Goal: Find specific page/section: Find specific page/section

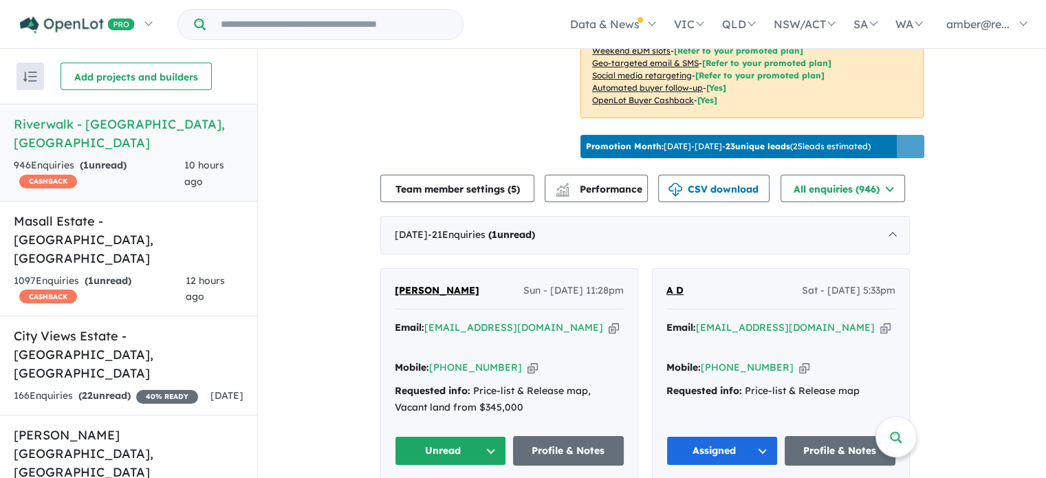
scroll to position [413, 0]
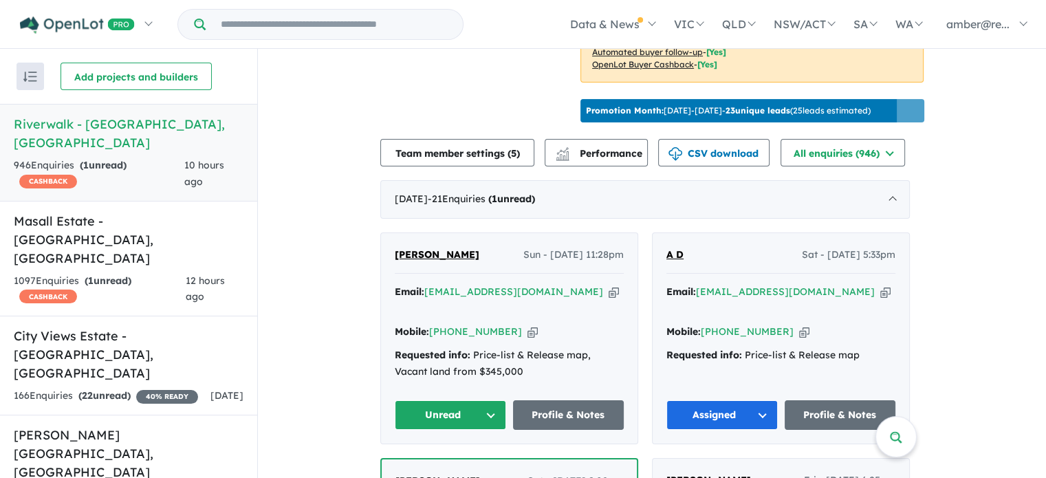
click at [609, 299] on icon "button" at bounding box center [614, 292] width 10 height 14
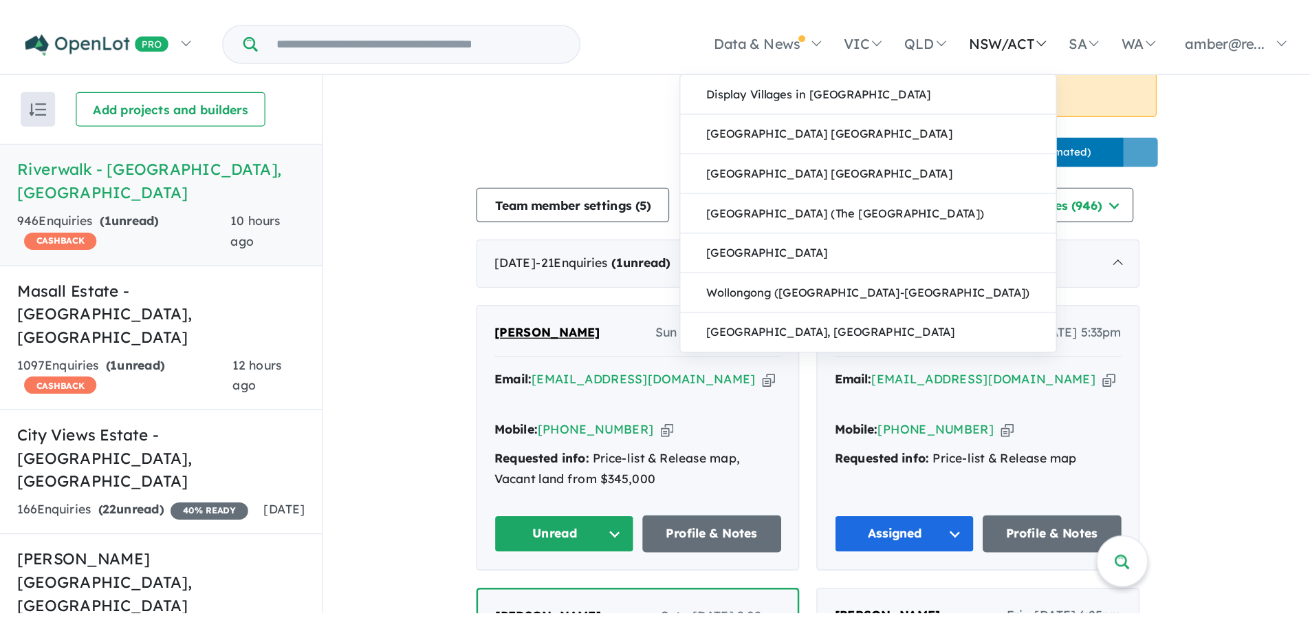
scroll to position [0, 0]
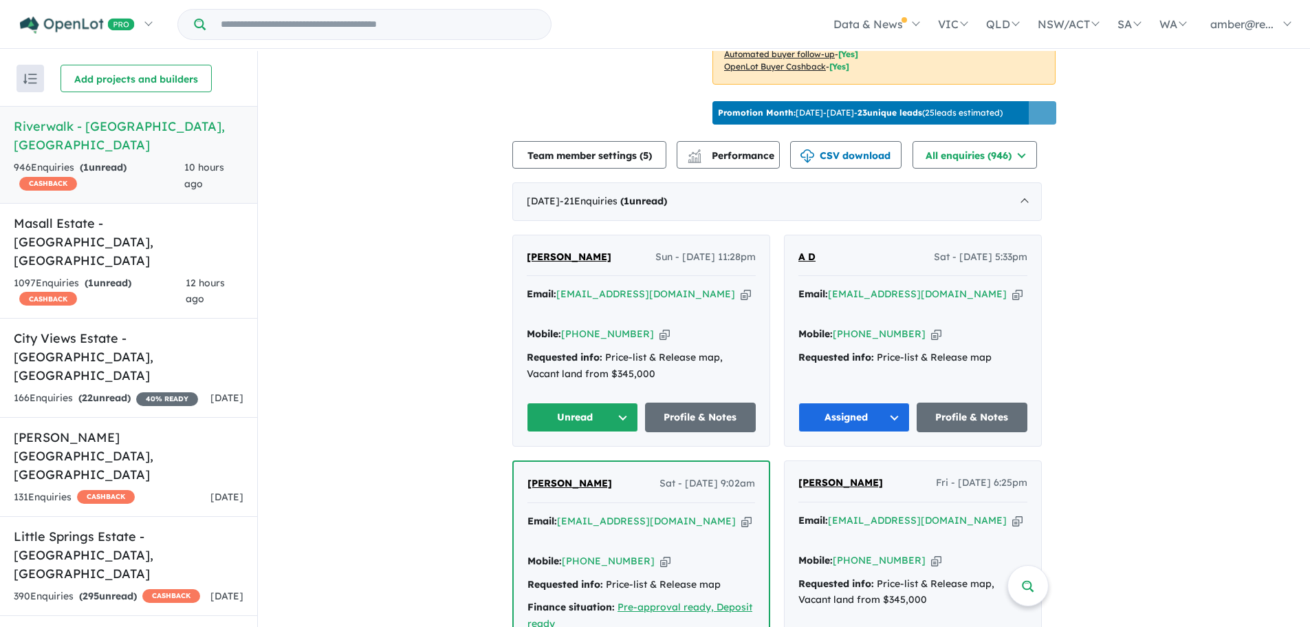
click at [741, 301] on icon "button" at bounding box center [746, 294] width 10 height 14
click at [714, 413] on link "Profile & Notes" at bounding box center [700, 417] width 111 height 30
click at [575, 417] on button "Unread" at bounding box center [582, 417] width 111 height 30
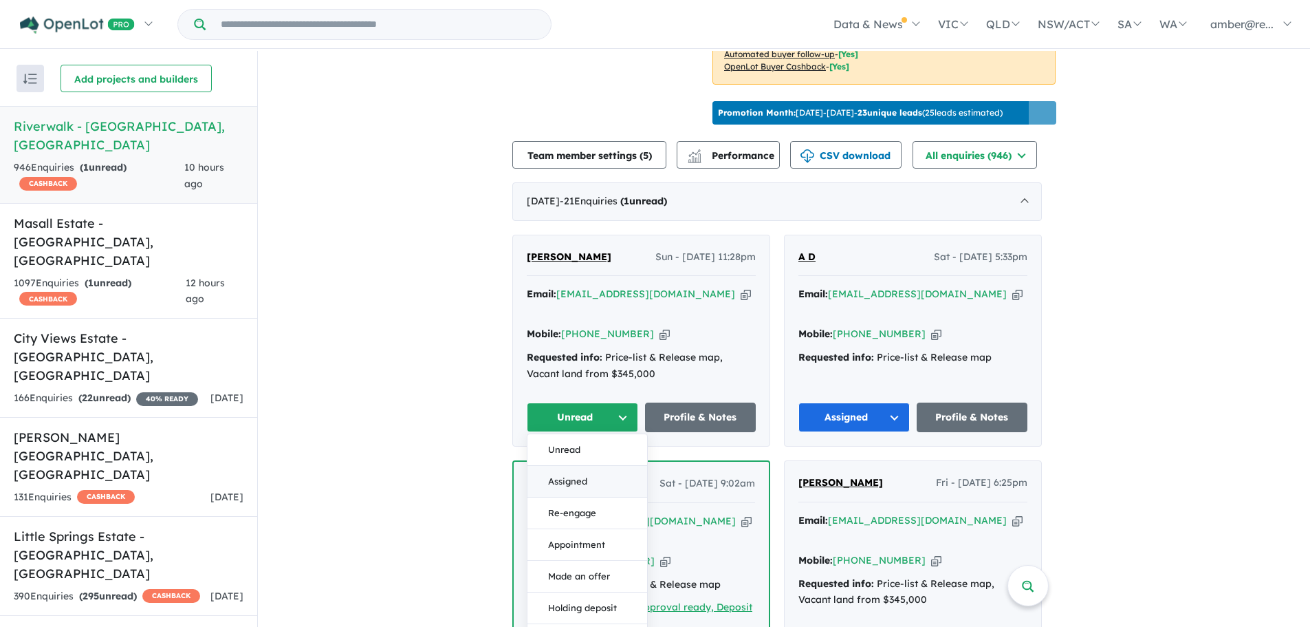
click at [582, 476] on button "Assigned" at bounding box center [587, 482] width 120 height 32
